Goal: Information Seeking & Learning: Find specific fact

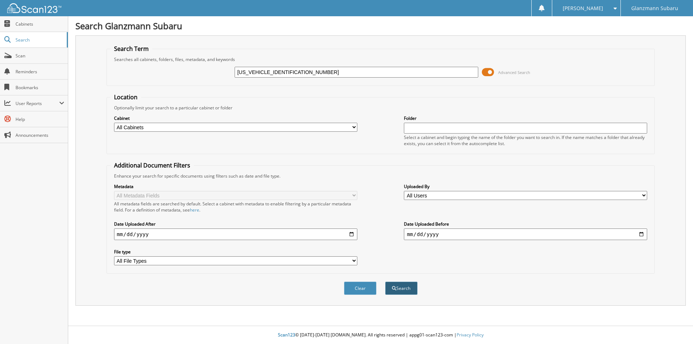
type input "4S4BTGLD3M3195213"
click at [400, 288] on button "Search" at bounding box center [401, 287] width 32 height 13
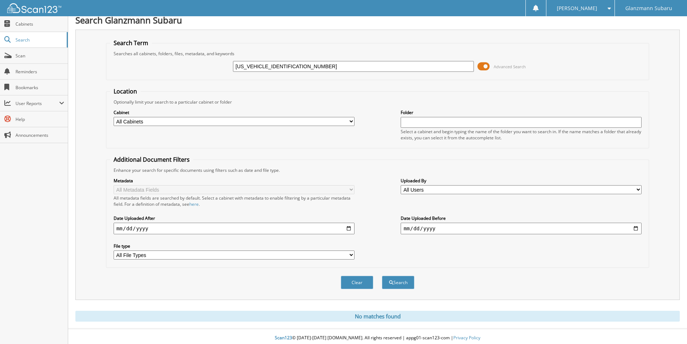
scroll to position [9, 0]
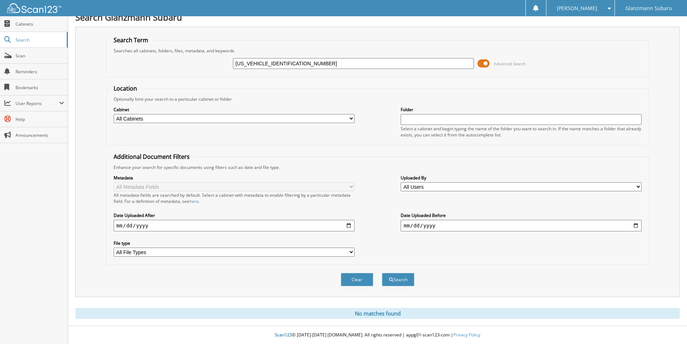
drag, startPoint x: 265, startPoint y: 62, endPoint x: 214, endPoint y: 62, distance: 51.2
click at [214, 62] on div "4S4BTGLD3M3195213 Advanced Search" at bounding box center [377, 63] width 535 height 19
type input "M3195213"
click at [402, 278] on button "Search" at bounding box center [398, 279] width 32 height 13
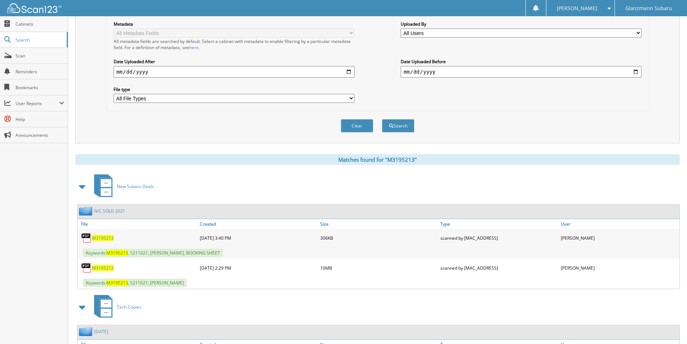
scroll to position [151, 0]
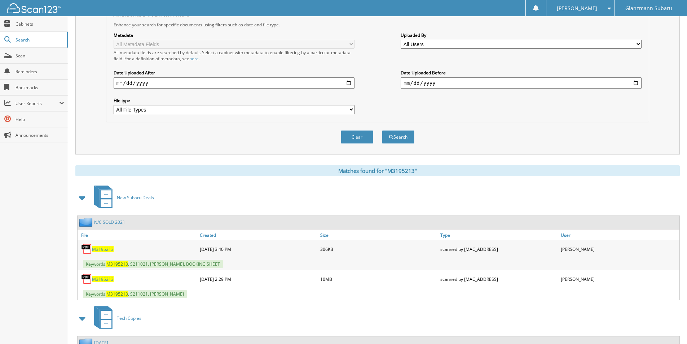
click at [101, 279] on span "M3195213" at bounding box center [103, 279] width 22 height 6
click at [41, 43] on span "Search" at bounding box center [40, 40] width 48 height 6
